Goal: Transaction & Acquisition: Purchase product/service

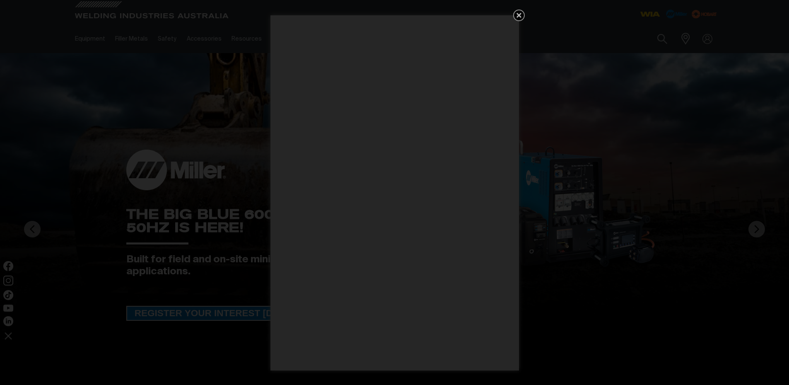
click at [518, 15] on icon "Get 5 WIA Welding Guides Free!" at bounding box center [518, 15] width 5 height 5
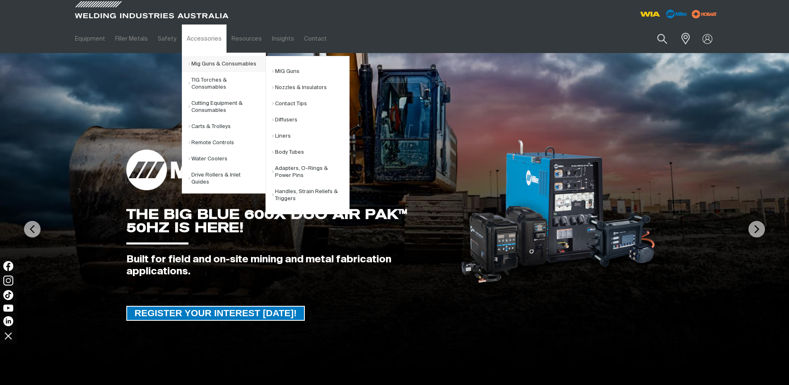
click at [194, 59] on link "Mig Guns & Consumables" at bounding box center [226, 64] width 77 height 16
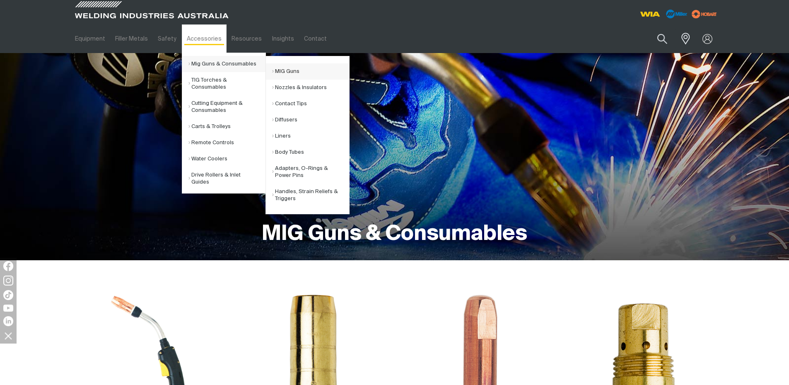
click at [300, 70] on link "MIG Guns" at bounding box center [310, 71] width 77 height 16
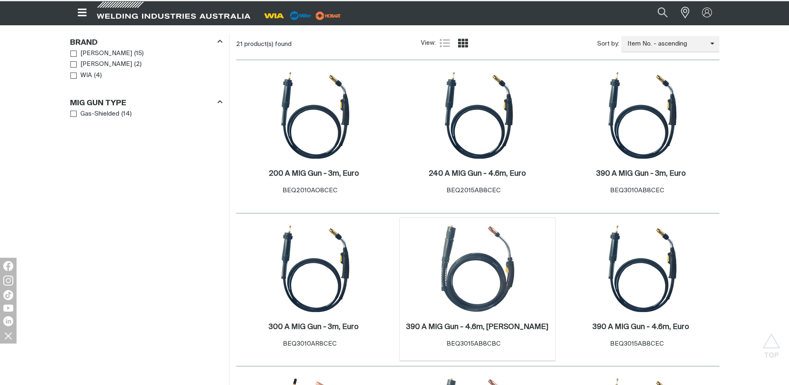
scroll to position [373, 0]
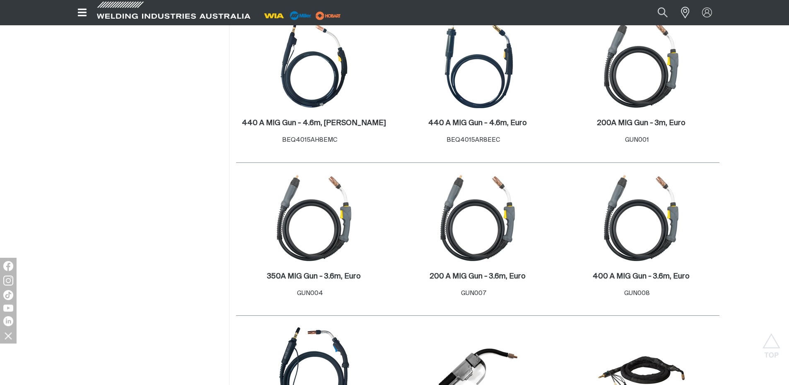
scroll to position [869, 0]
